Goal: Information Seeking & Learning: Learn about a topic

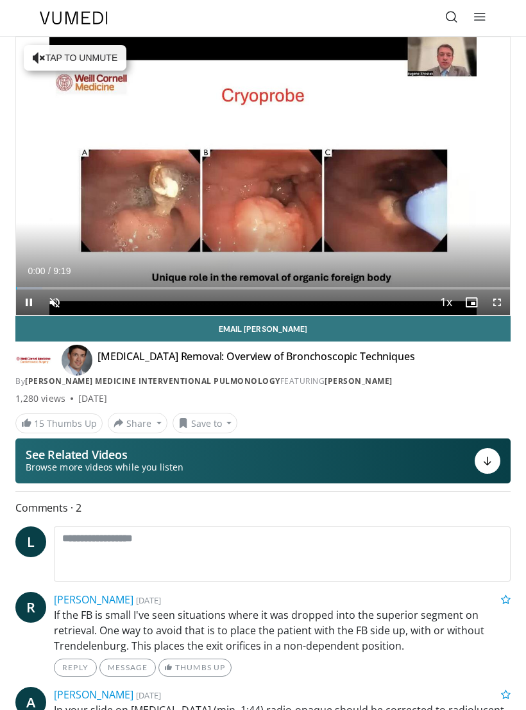
click at [60, 307] on span "Video Player" at bounding box center [55, 302] width 26 height 26
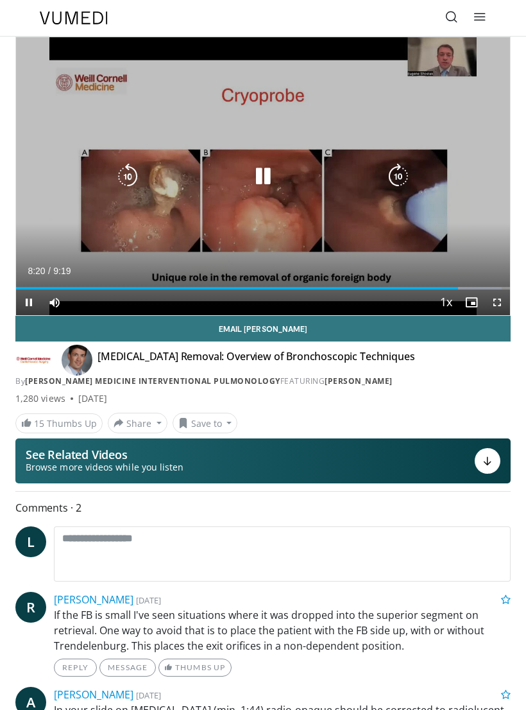
click at [261, 179] on icon "Video Player" at bounding box center [263, 177] width 26 height 26
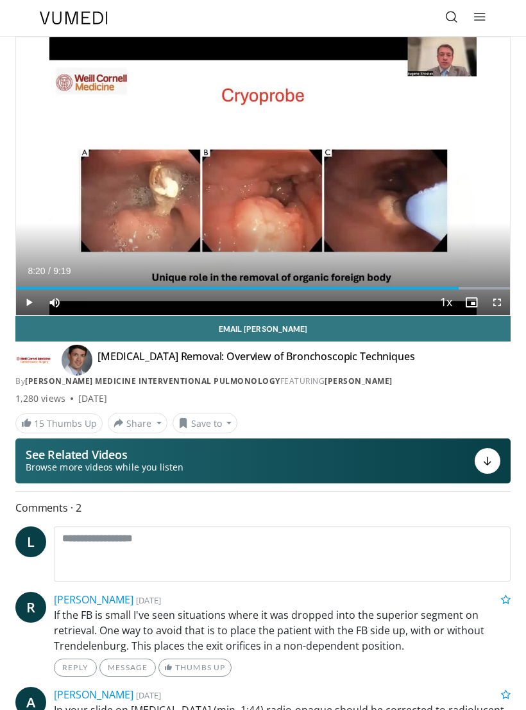
click at [450, 21] on icon at bounding box center [451, 16] width 13 height 13
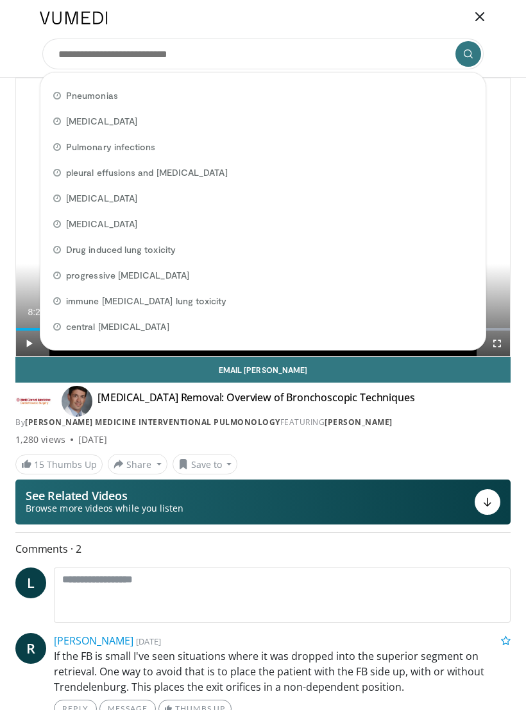
click at [128, 145] on span "Pulmonary infections" at bounding box center [110, 147] width 89 height 13
type input "**********"
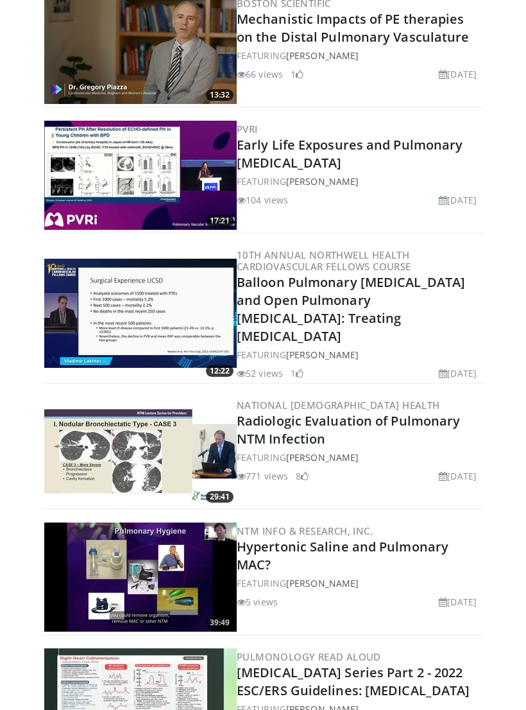
scroll to position [2921, 0]
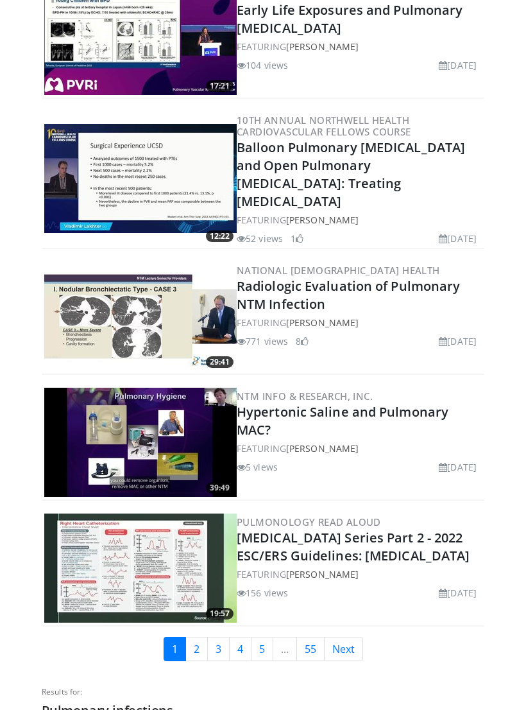
click at [277, 292] on link "Radiologic Evaluation of Pulmonary NTM Infection" at bounding box center [348, 294] width 223 height 35
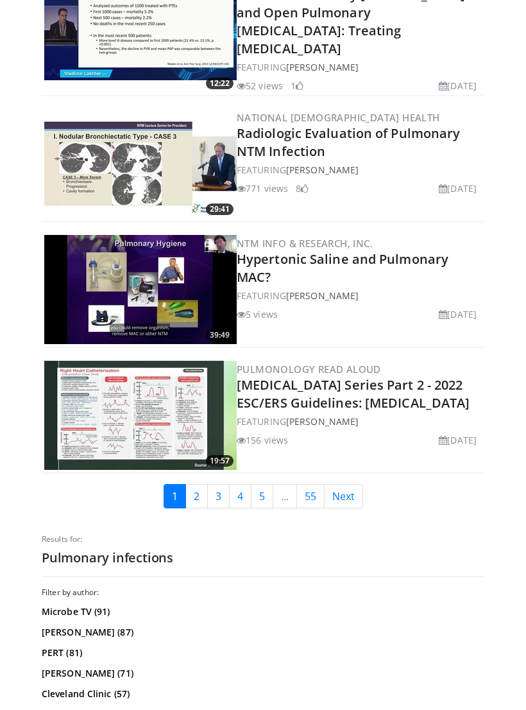
scroll to position [3073, 0]
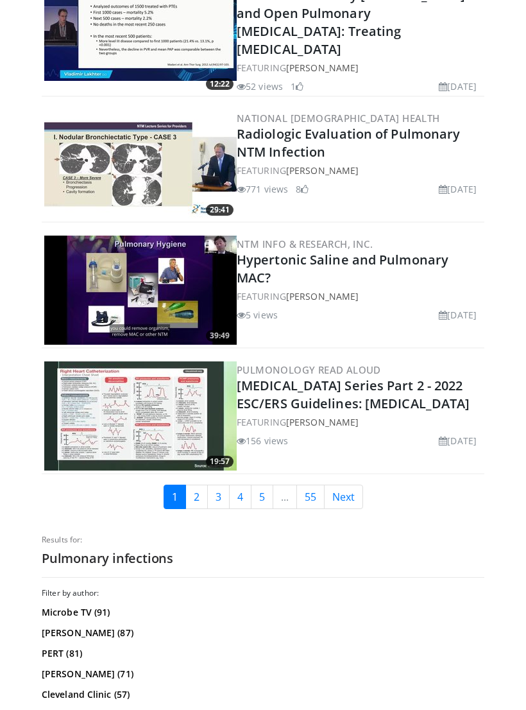
click at [350, 502] on link "Next" at bounding box center [343, 496] width 39 height 24
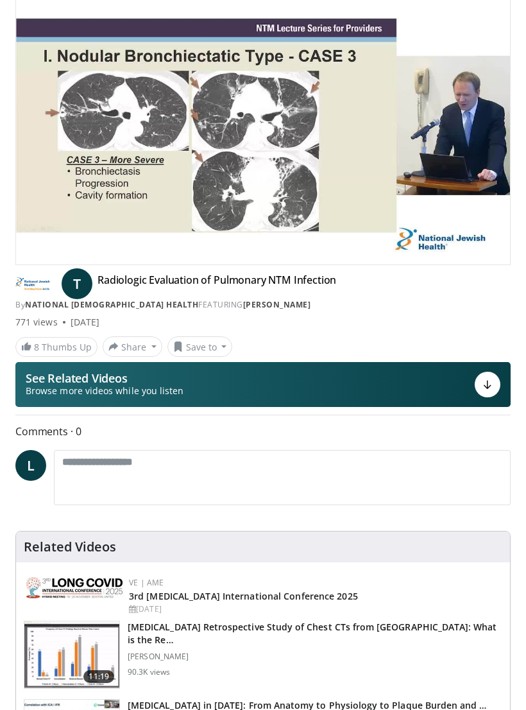
scroll to position [51, 0]
click at [185, 201] on div "10 seconds Tap to unmute" at bounding box center [263, 126] width 494 height 278
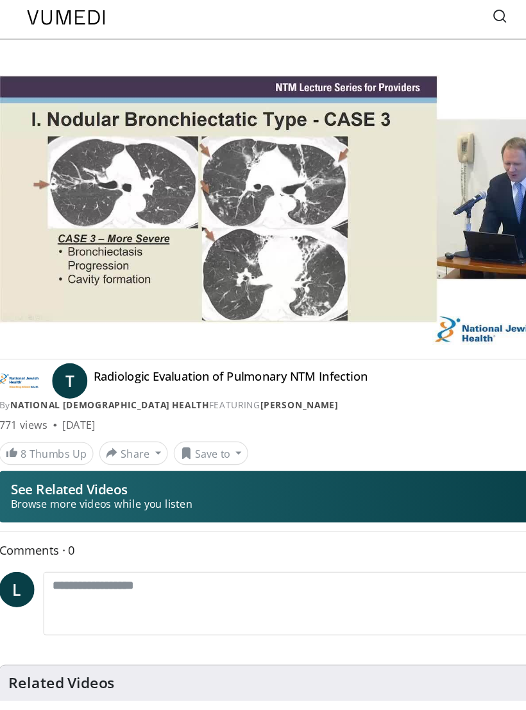
scroll to position [0, 0]
